Goal: Task Accomplishment & Management: Manage account settings

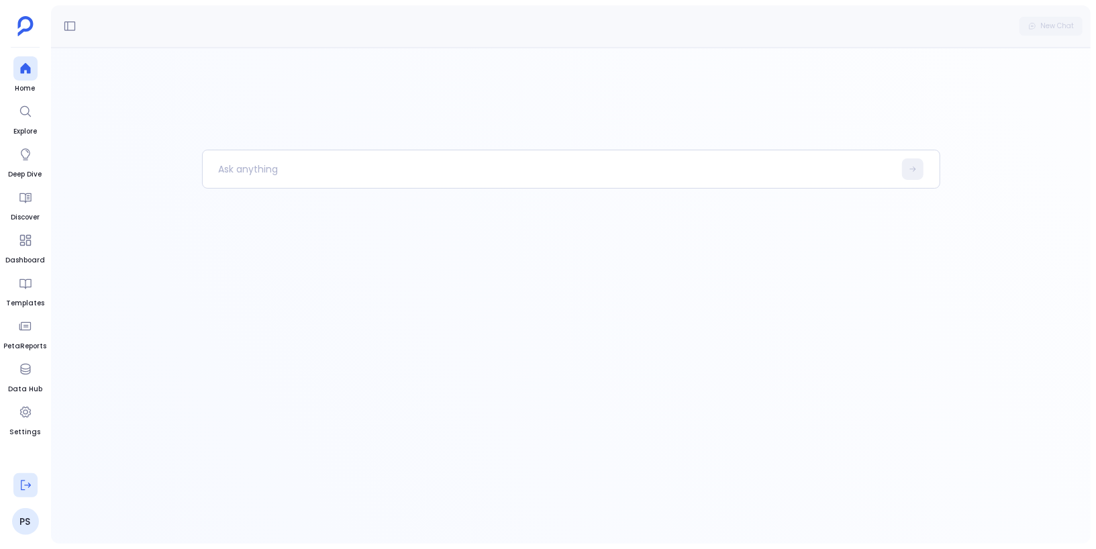
click at [26, 495] on button at bounding box center [25, 485] width 24 height 24
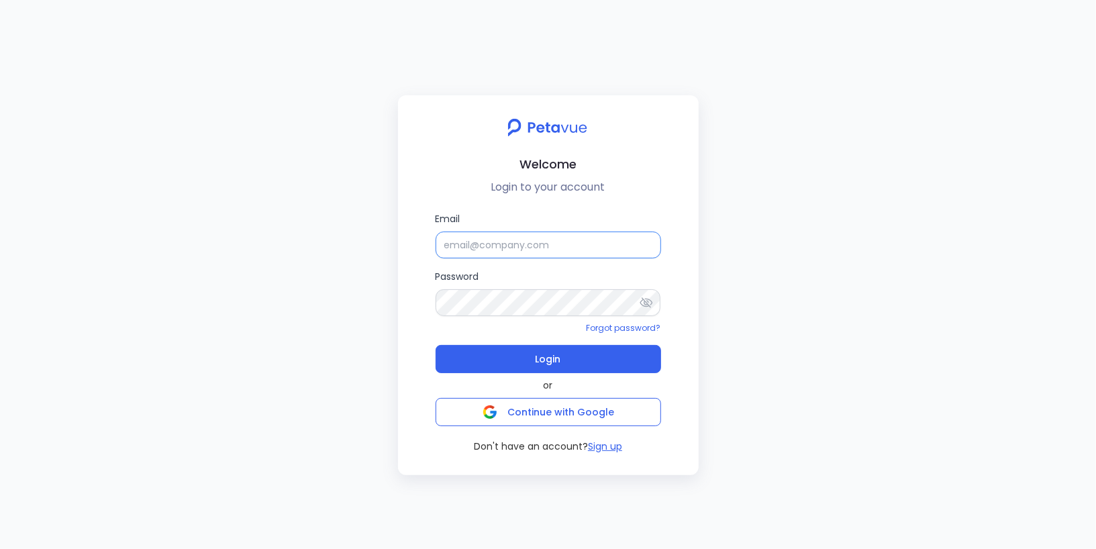
click at [474, 256] on input "Email" at bounding box center [547, 244] width 225 height 27
click at [499, 247] on input "[EMAIL_ADDRESS][DOMAIN_NAME]" at bounding box center [547, 244] width 225 height 27
paste input "yellowkyte"
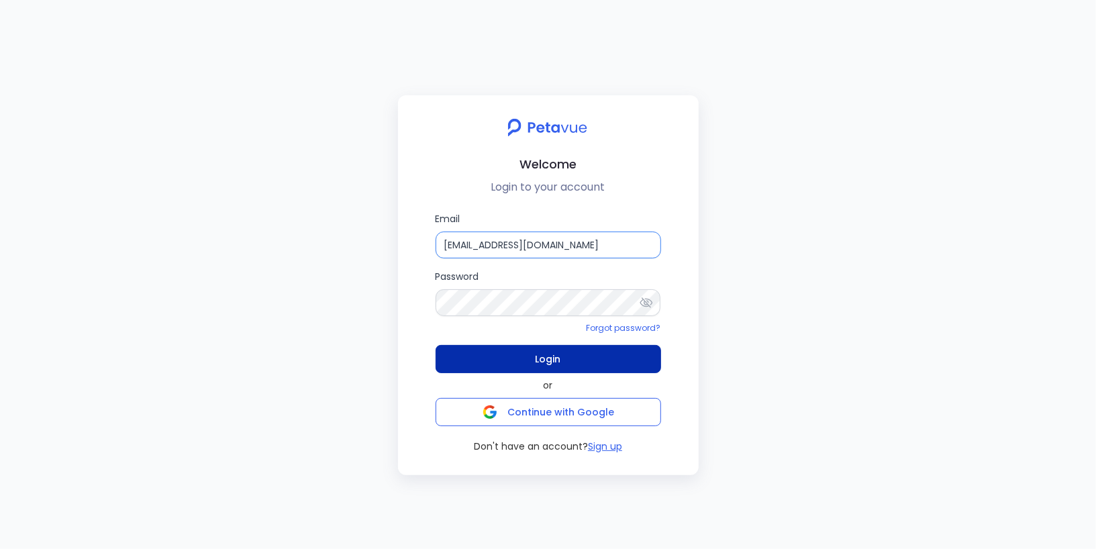
type input "[EMAIL_ADDRESS][DOMAIN_NAME]"
click at [535, 366] on span "Login" at bounding box center [547, 359] width 25 height 19
